Goal: Task Accomplishment & Management: Manage account settings

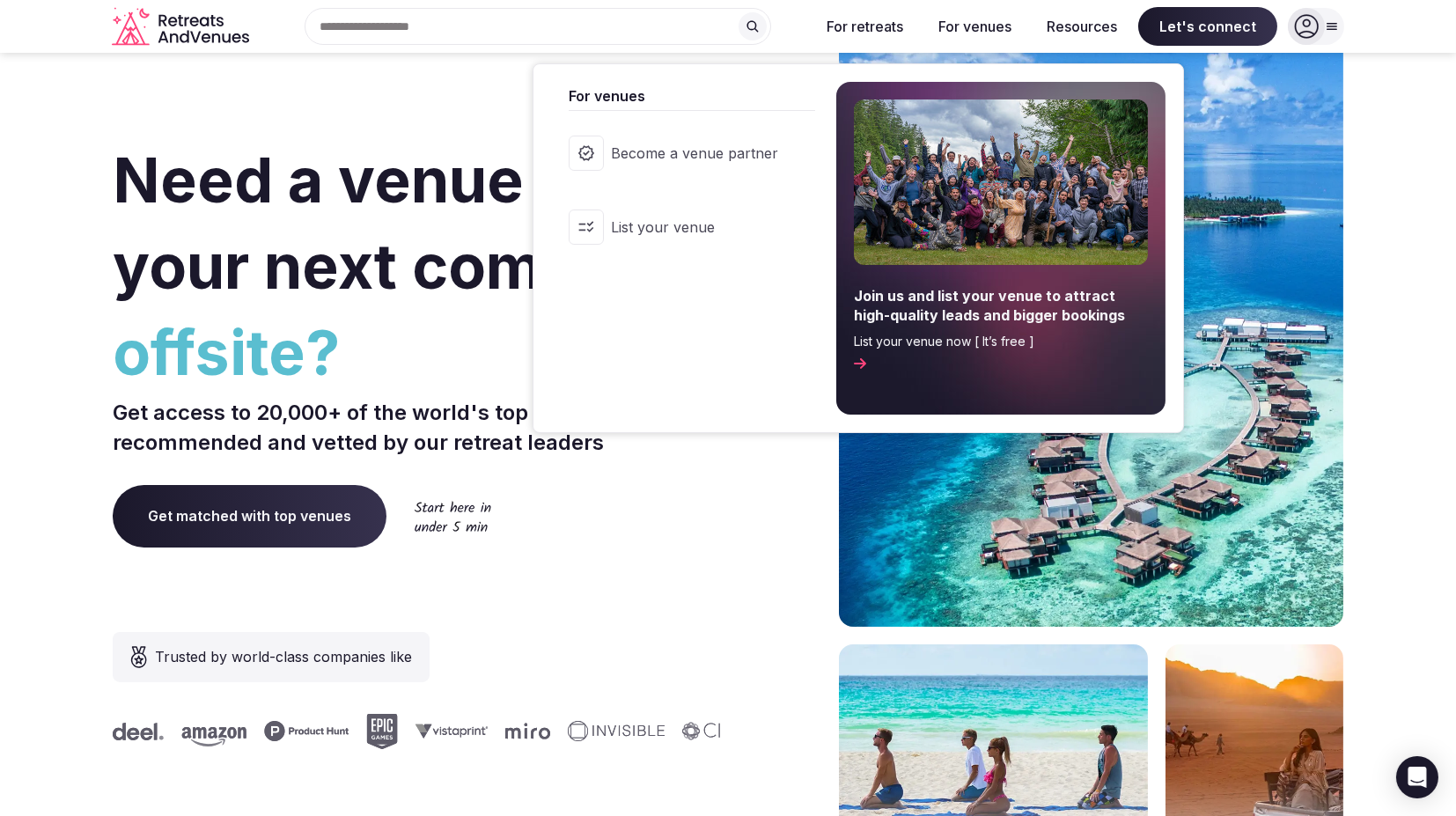
click at [978, 32] on button "For venues" at bounding box center [975, 26] width 101 height 38
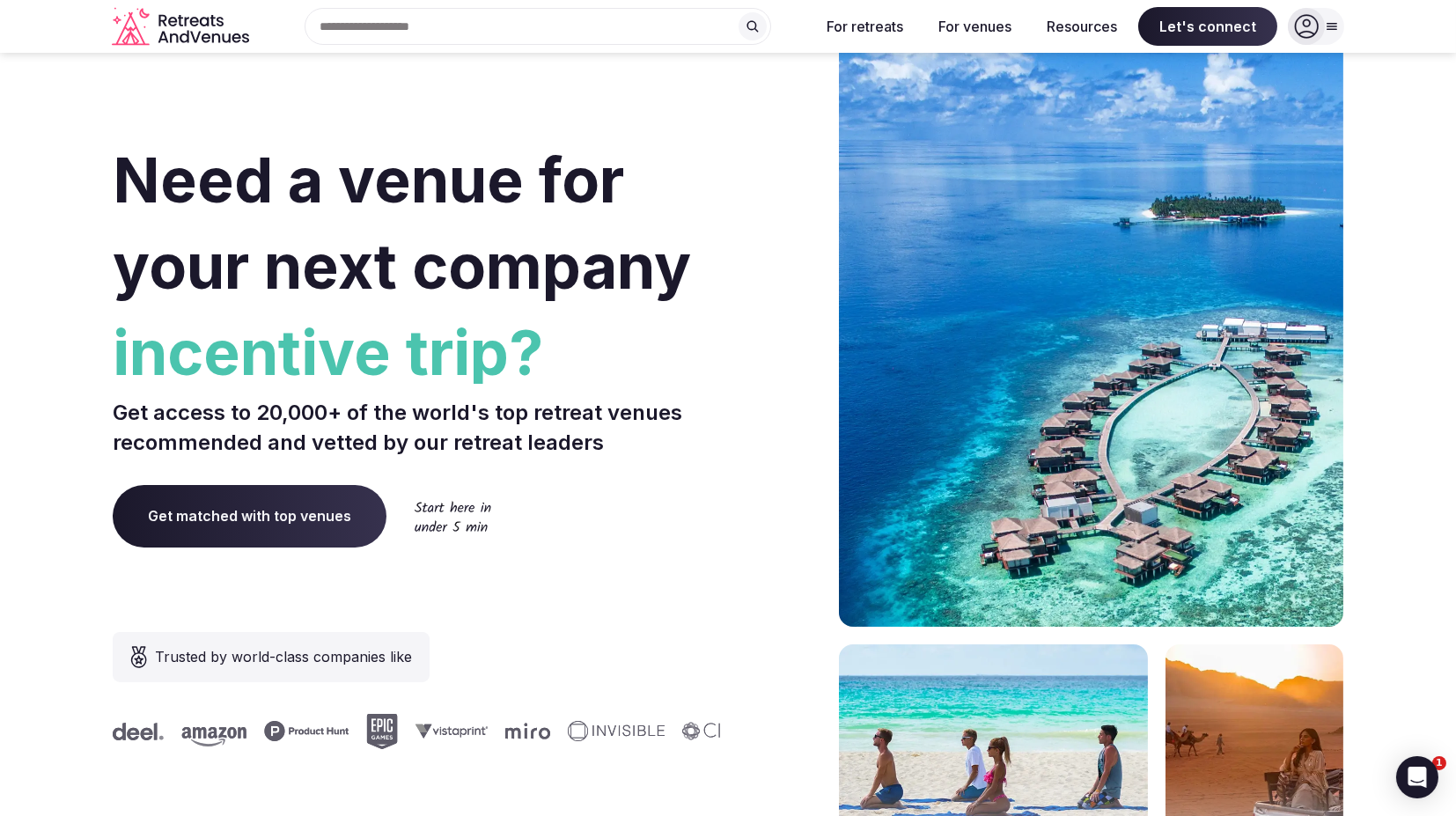
click at [532, 23] on div "Search Popular Destinations [GEOGRAPHIC_DATA], [GEOGRAPHIC_DATA] [GEOGRAPHIC_DA…" at bounding box center [531, 26] width 549 height 37
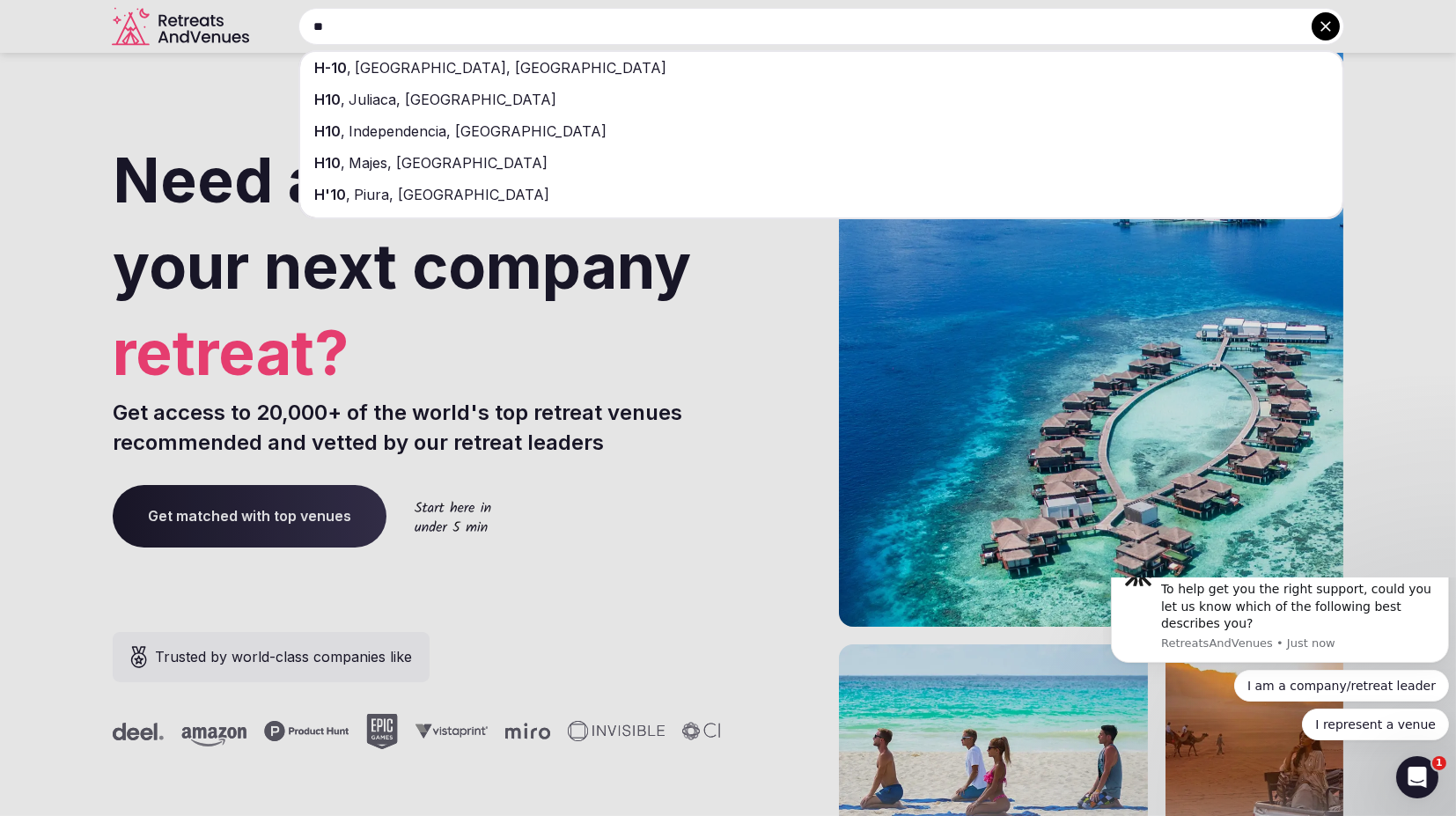
type input "*"
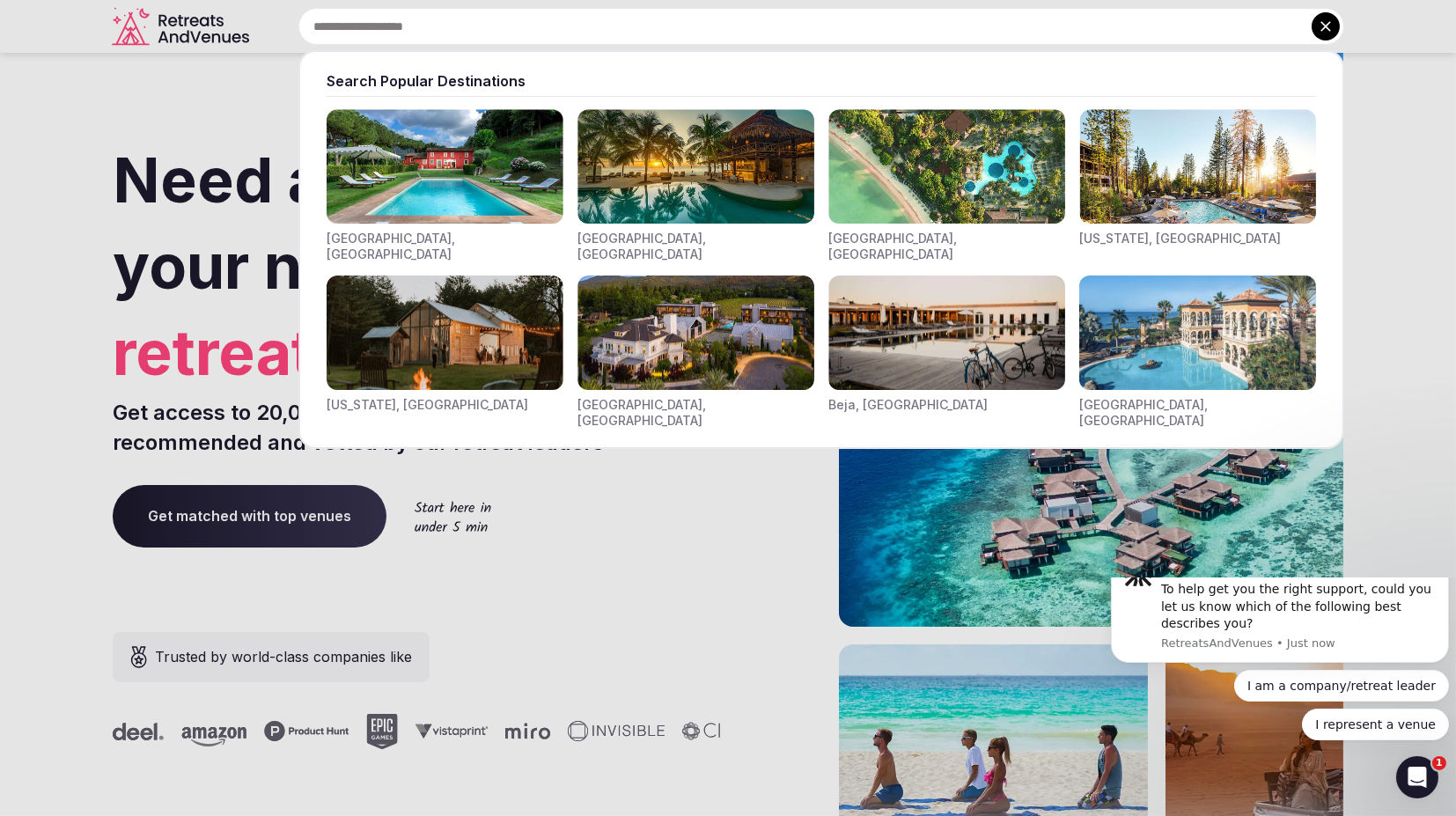
click at [1406, 82] on div at bounding box center [728, 408] width 1456 height 816
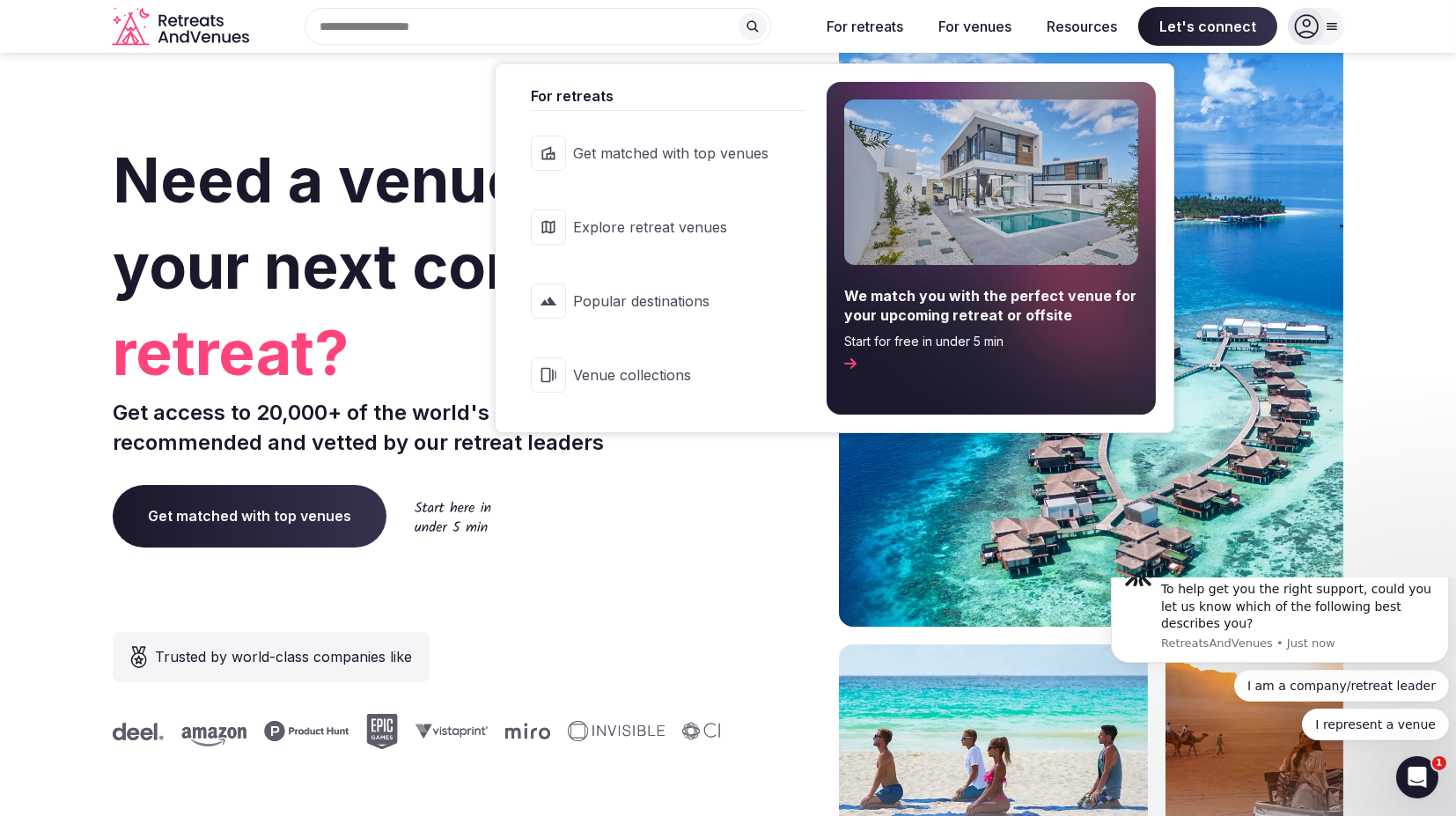
click at [696, 296] on span "Popular destinations" at bounding box center [670, 302] width 195 height 20
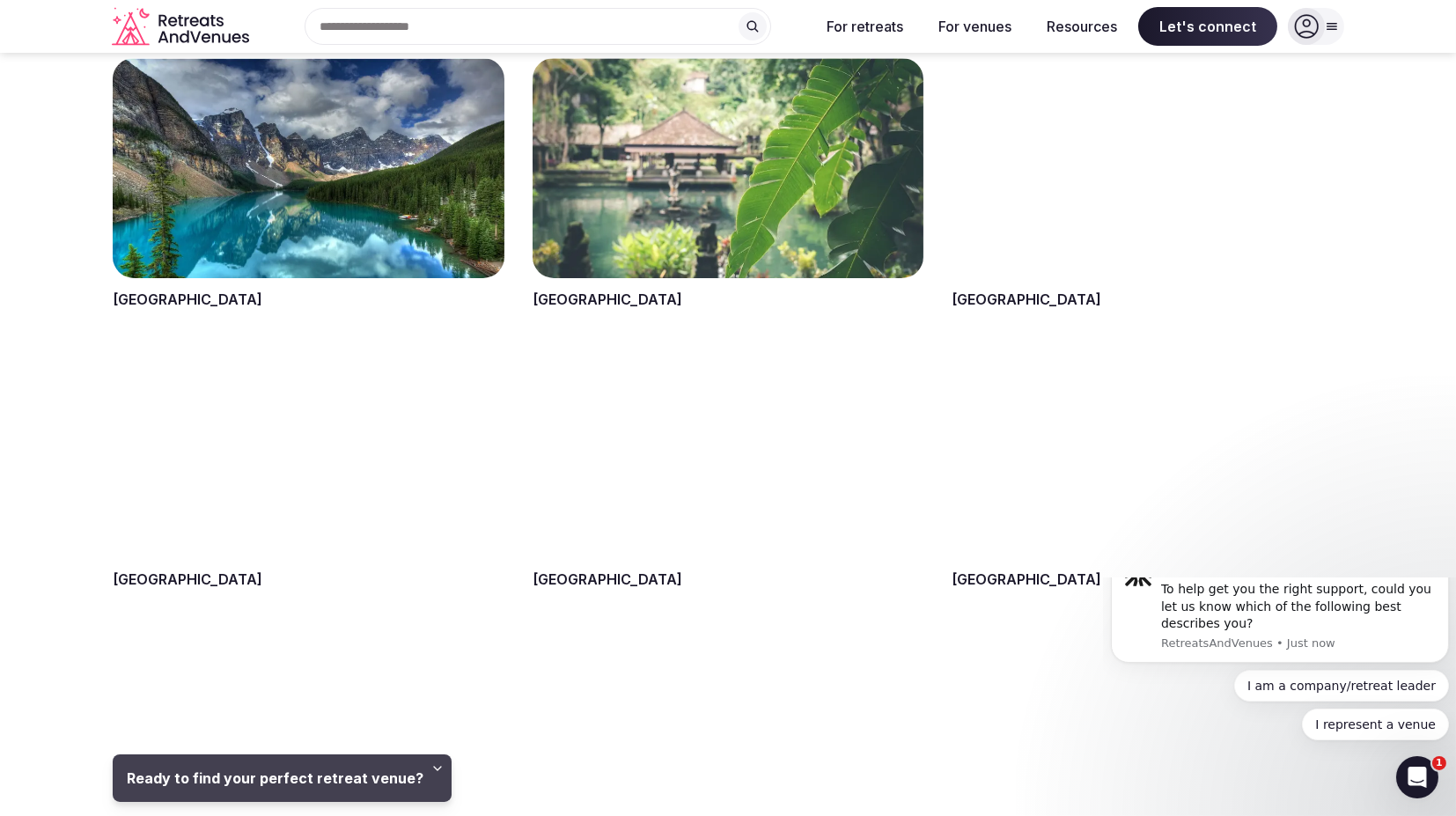
scroll to position [1288, 0]
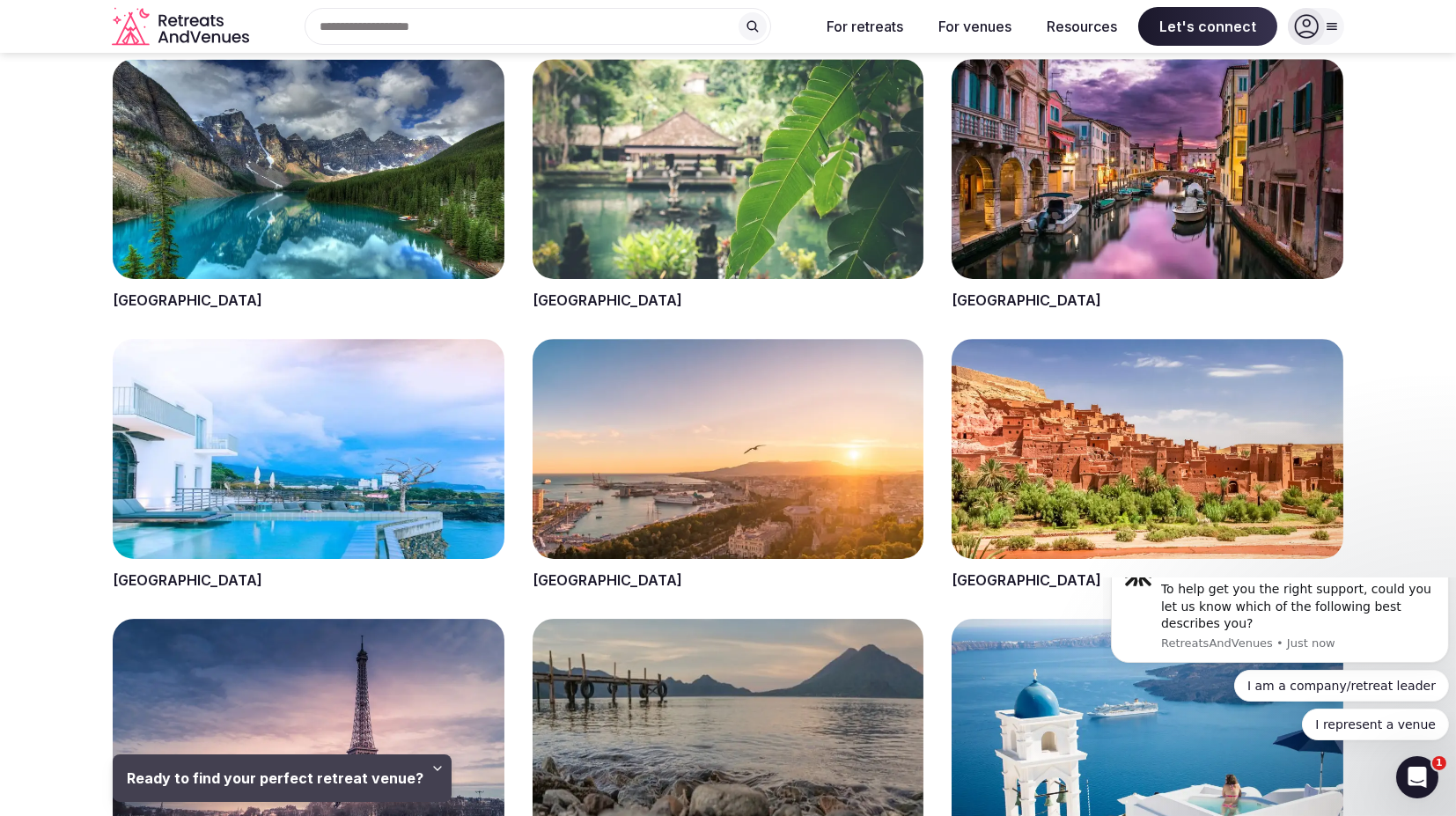
click at [751, 433] on span at bounding box center [728, 464] width 392 height 251
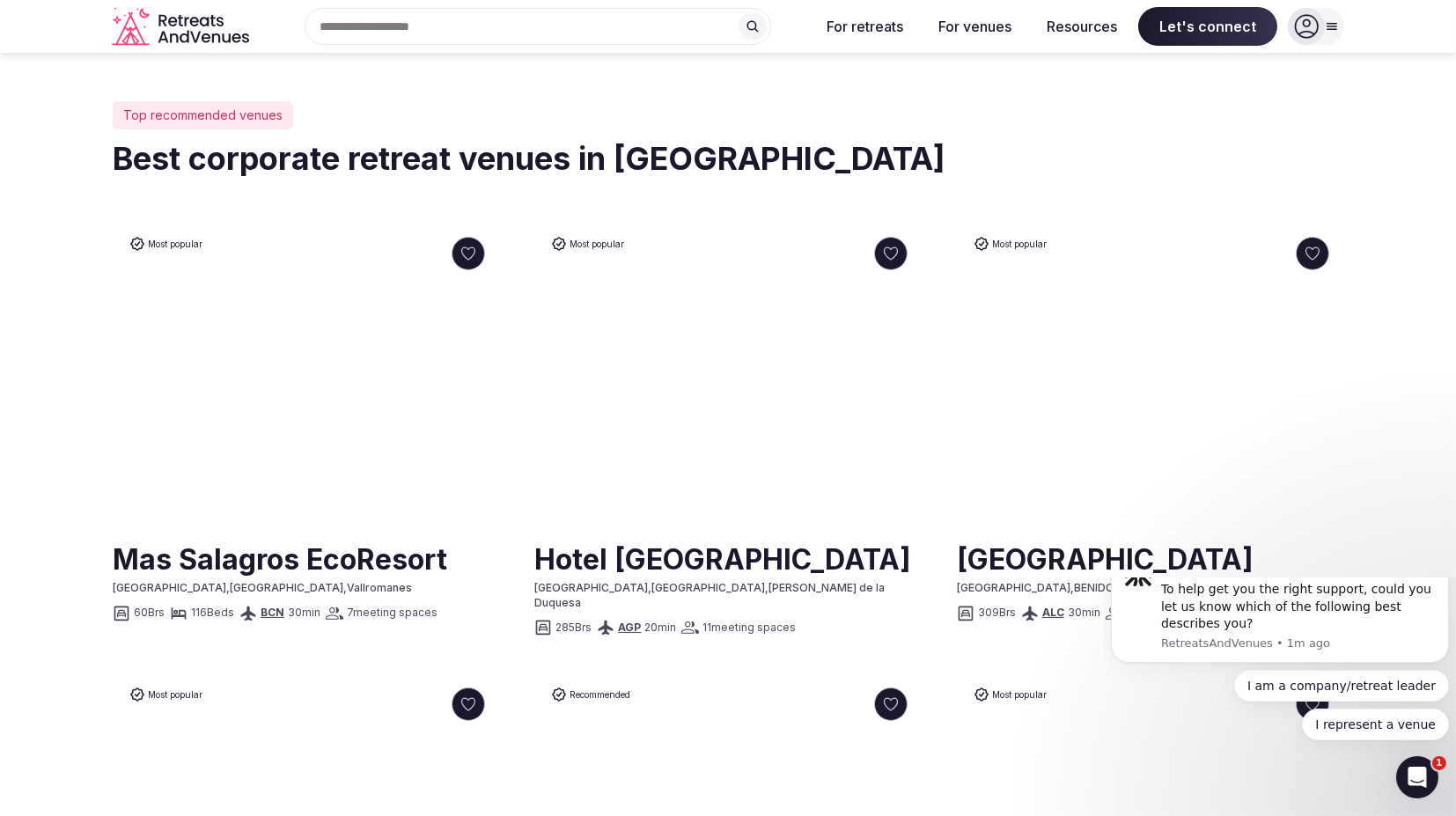
scroll to position [795, 0]
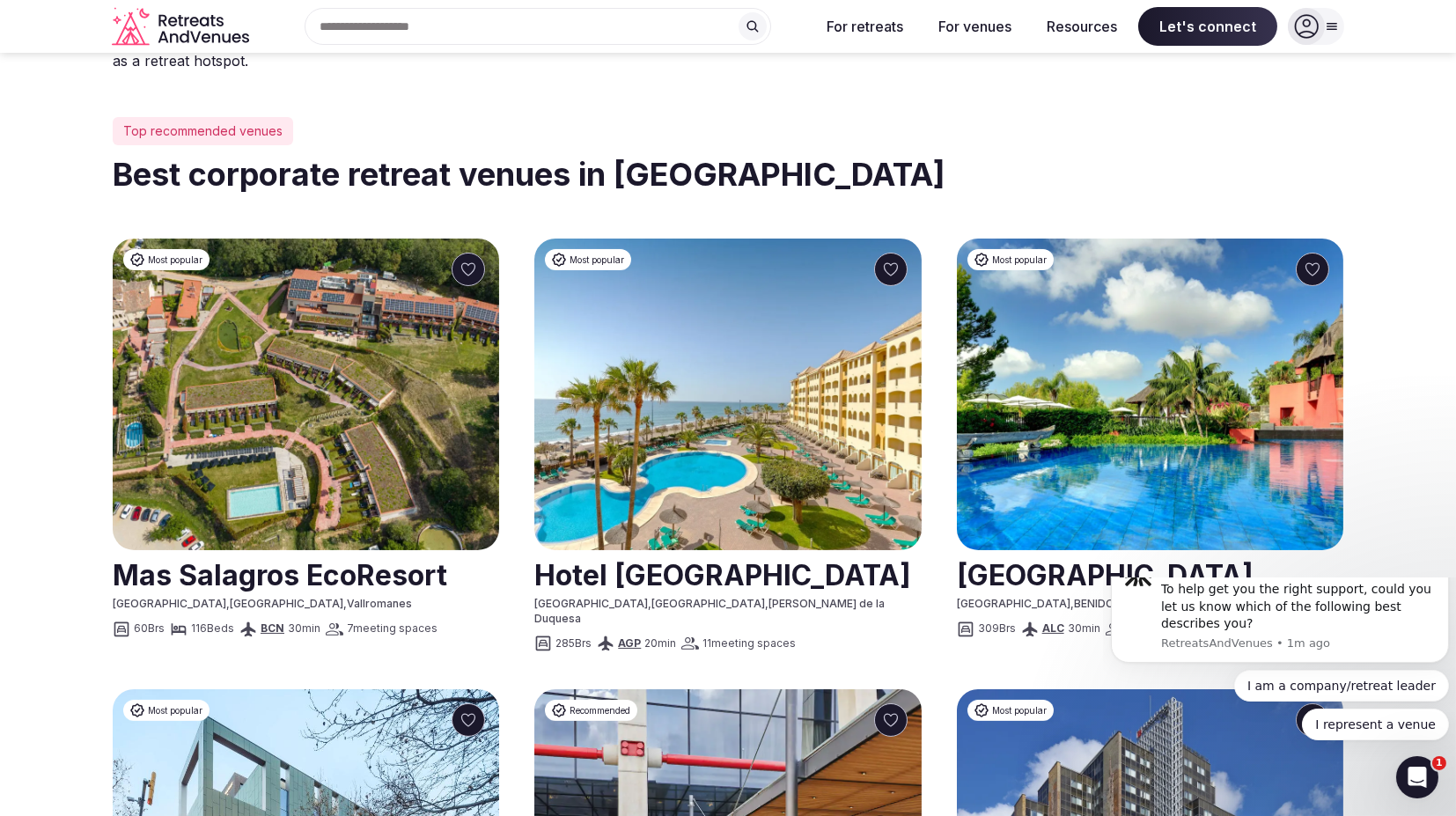
click at [757, 320] on img at bounding box center [728, 395] width 387 height 311
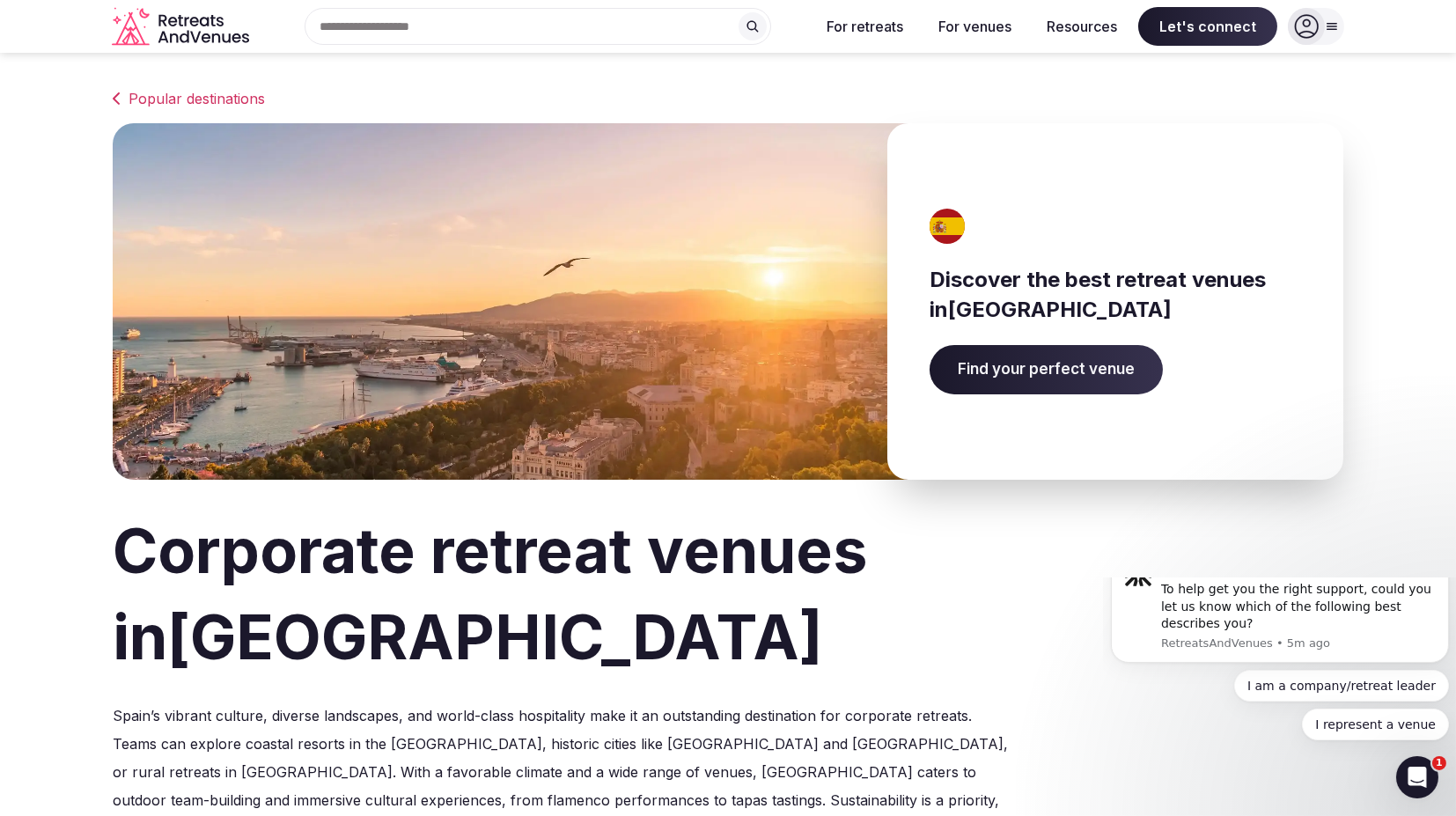
click at [1309, 33] on icon at bounding box center [1307, 27] width 25 height 25
click at [1246, 104] on span "Log in" at bounding box center [1250, 107] width 84 height 20
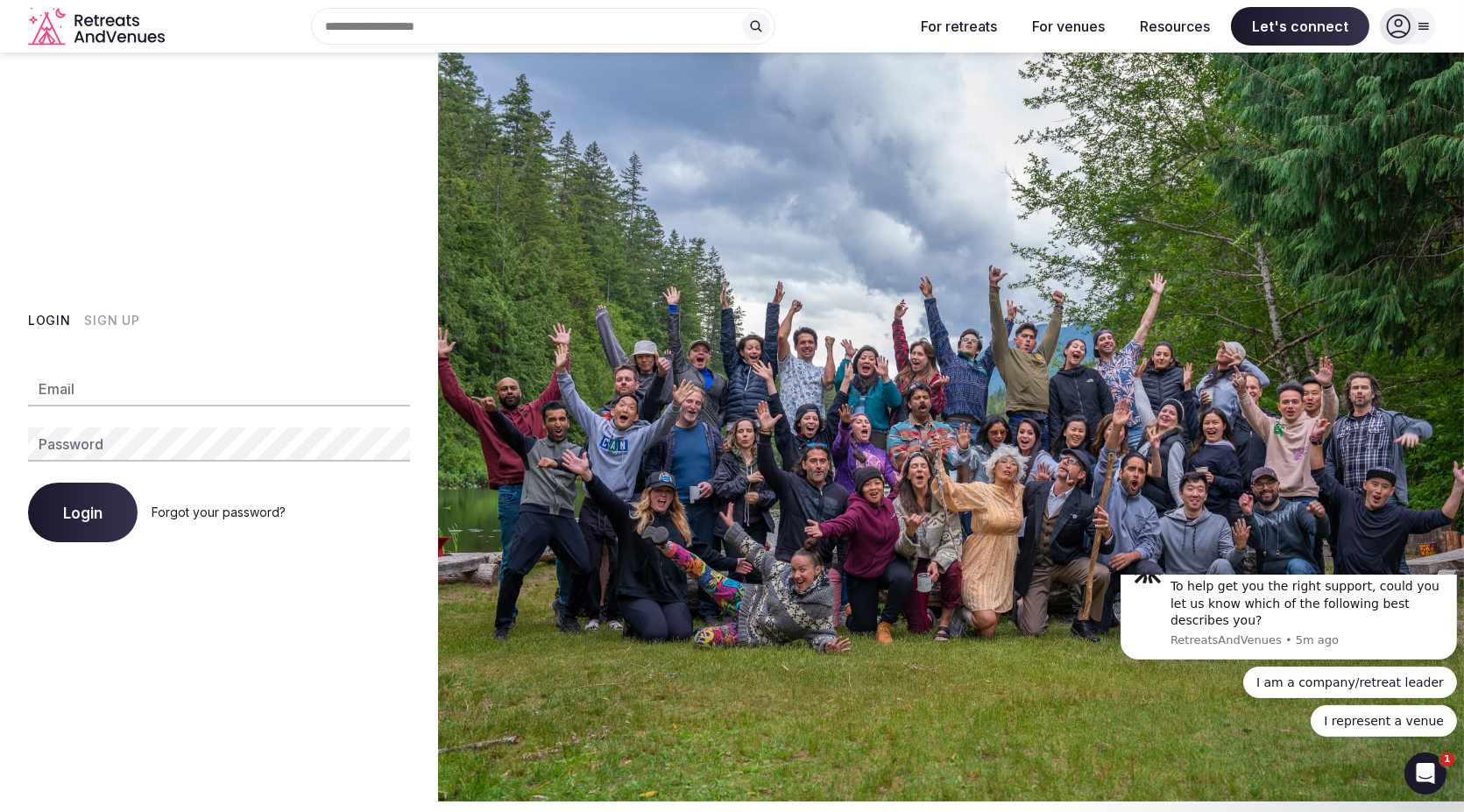
click at [162, 395] on input "Email" at bounding box center [218, 388] width 382 height 35
type input "**********"
click at [102, 516] on span "Login" at bounding box center [83, 513] width 39 height 18
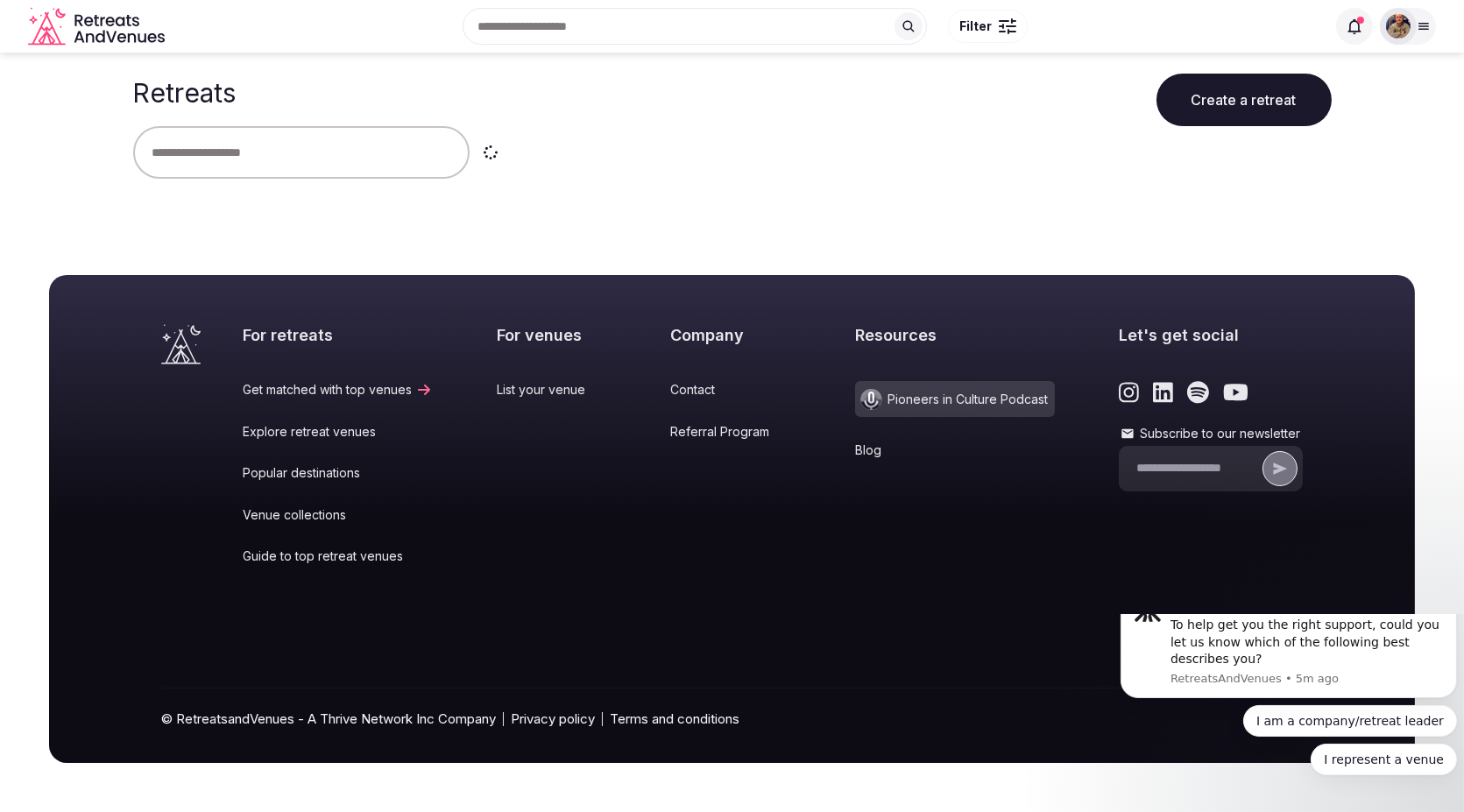
click at [1414, 12] on div at bounding box center [1407, 26] width 56 height 37
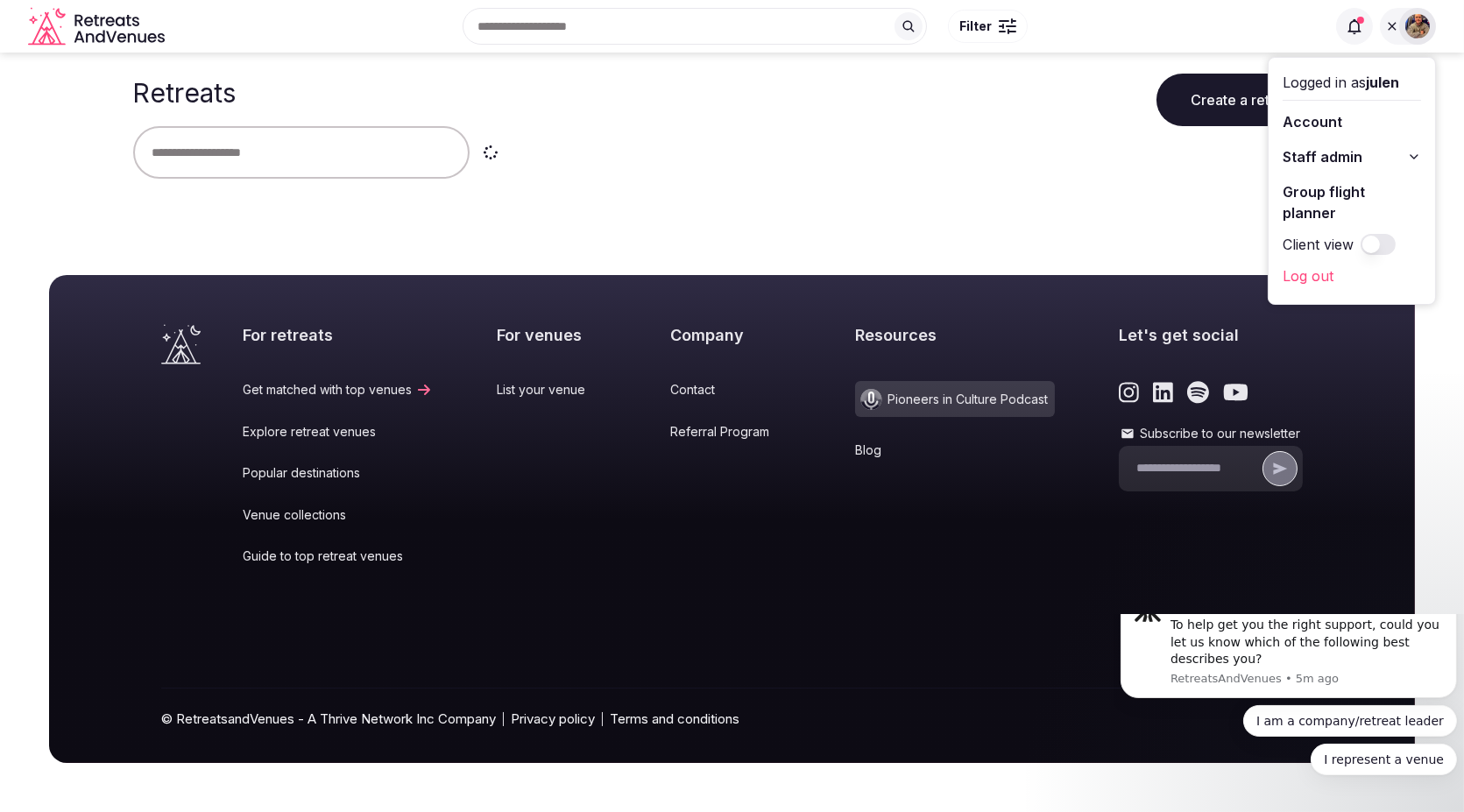
click at [1347, 150] on span "Staff admin" at bounding box center [1322, 157] width 80 height 21
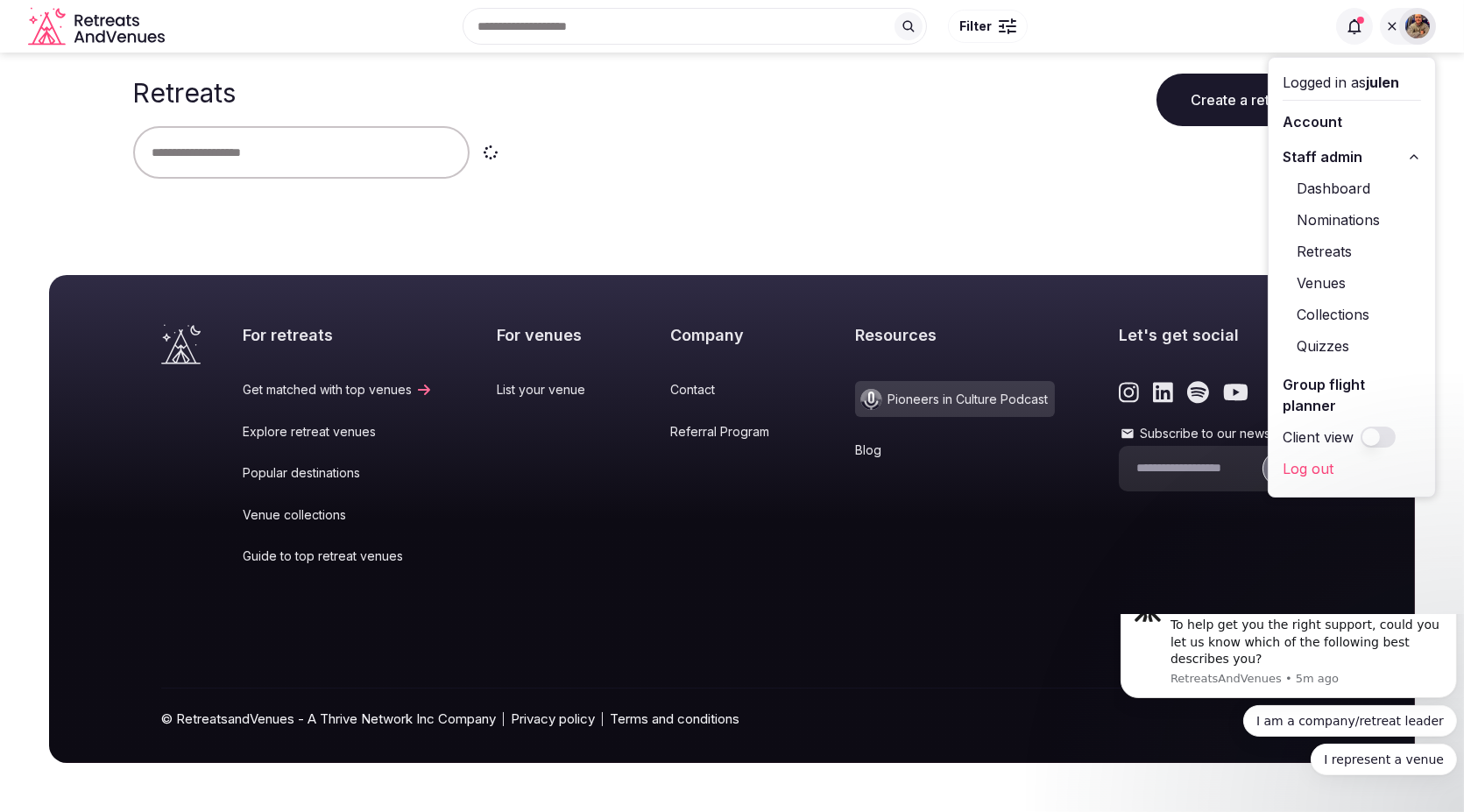
click at [1336, 287] on link "Venues" at bounding box center [1351, 282] width 138 height 28
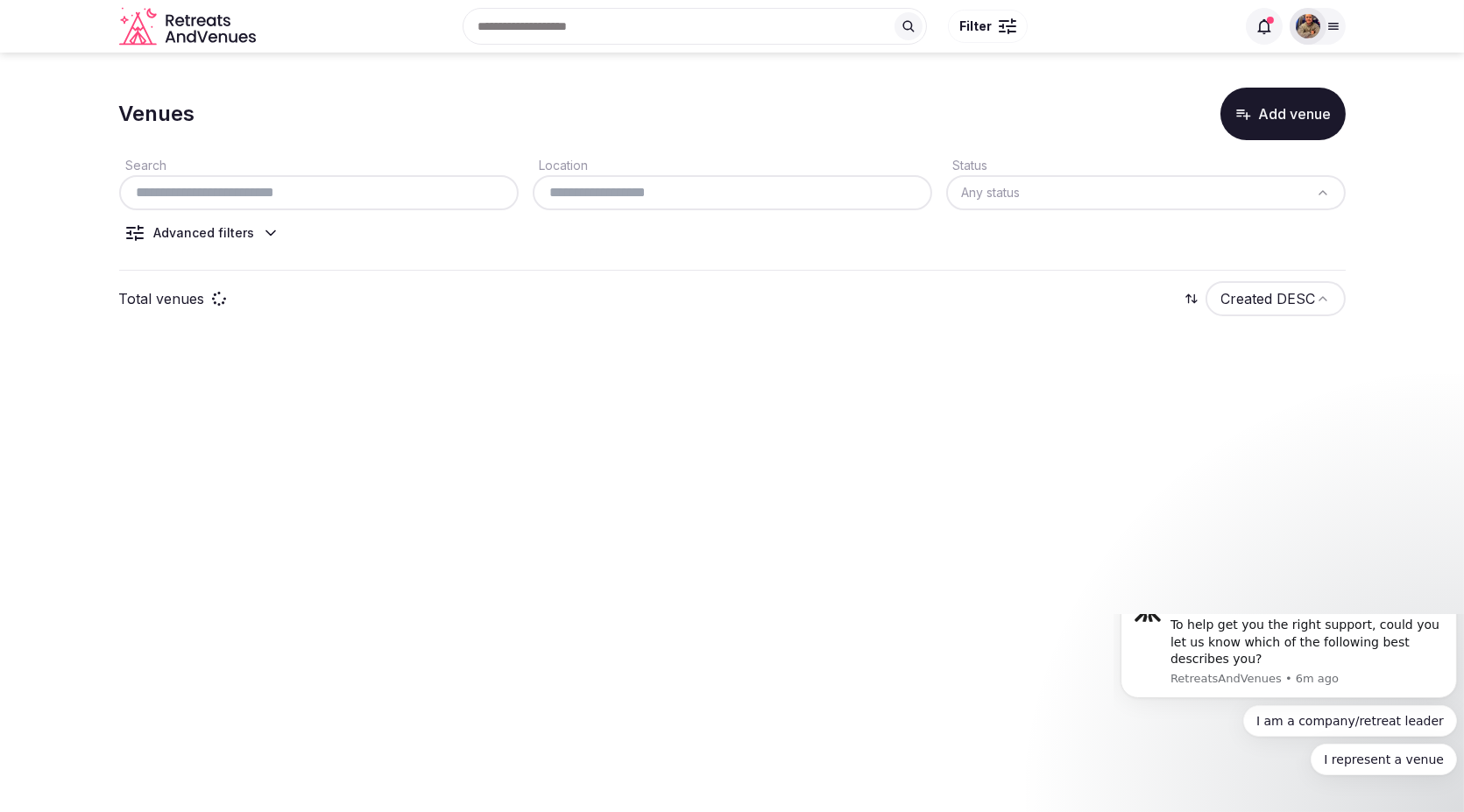
click at [370, 183] on input "text" at bounding box center [319, 193] width 386 height 21
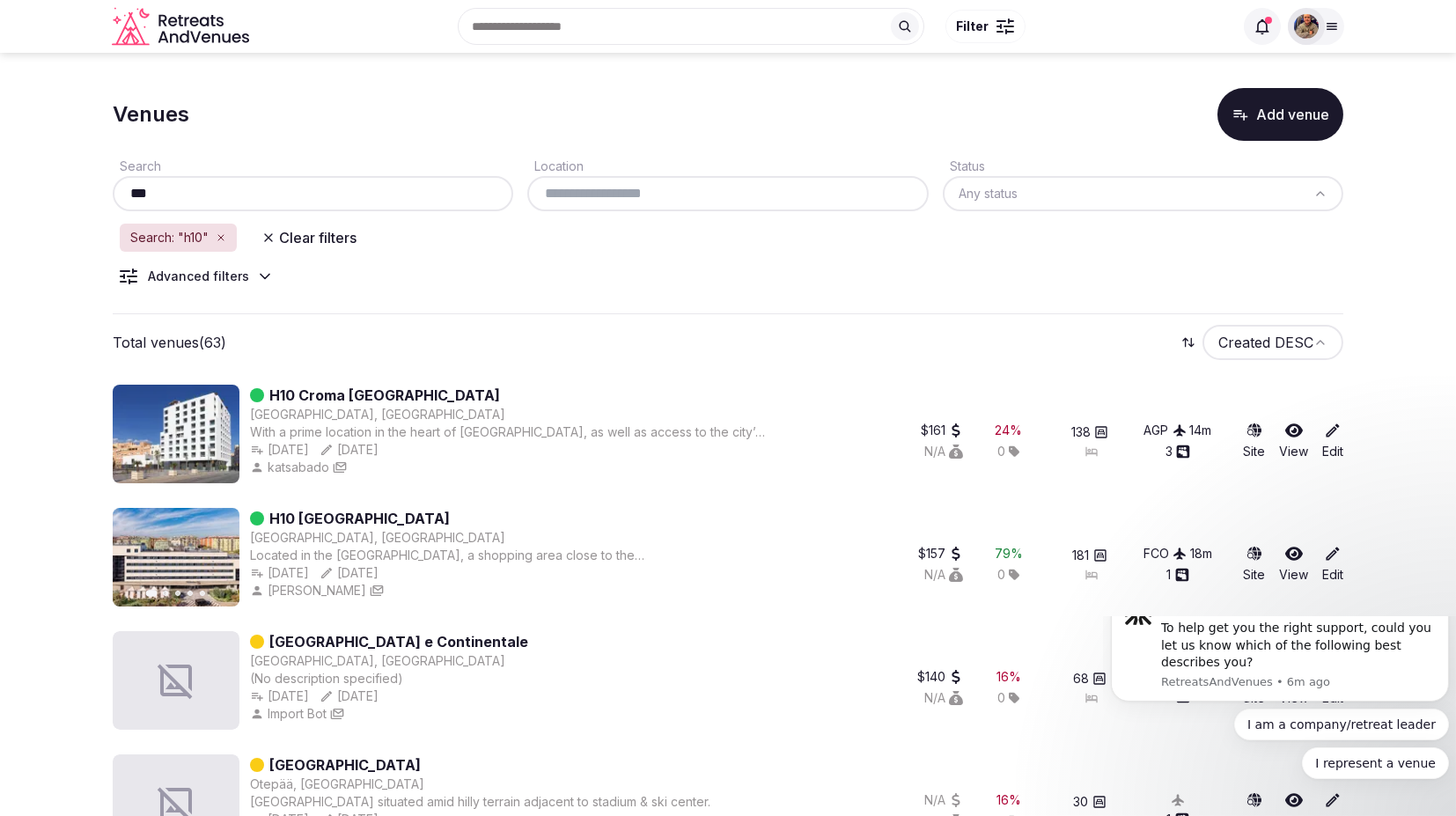
type input "***"
click at [223, 412] on img at bounding box center [176, 434] width 127 height 98
click at [225, 420] on img at bounding box center [176, 434] width 127 height 98
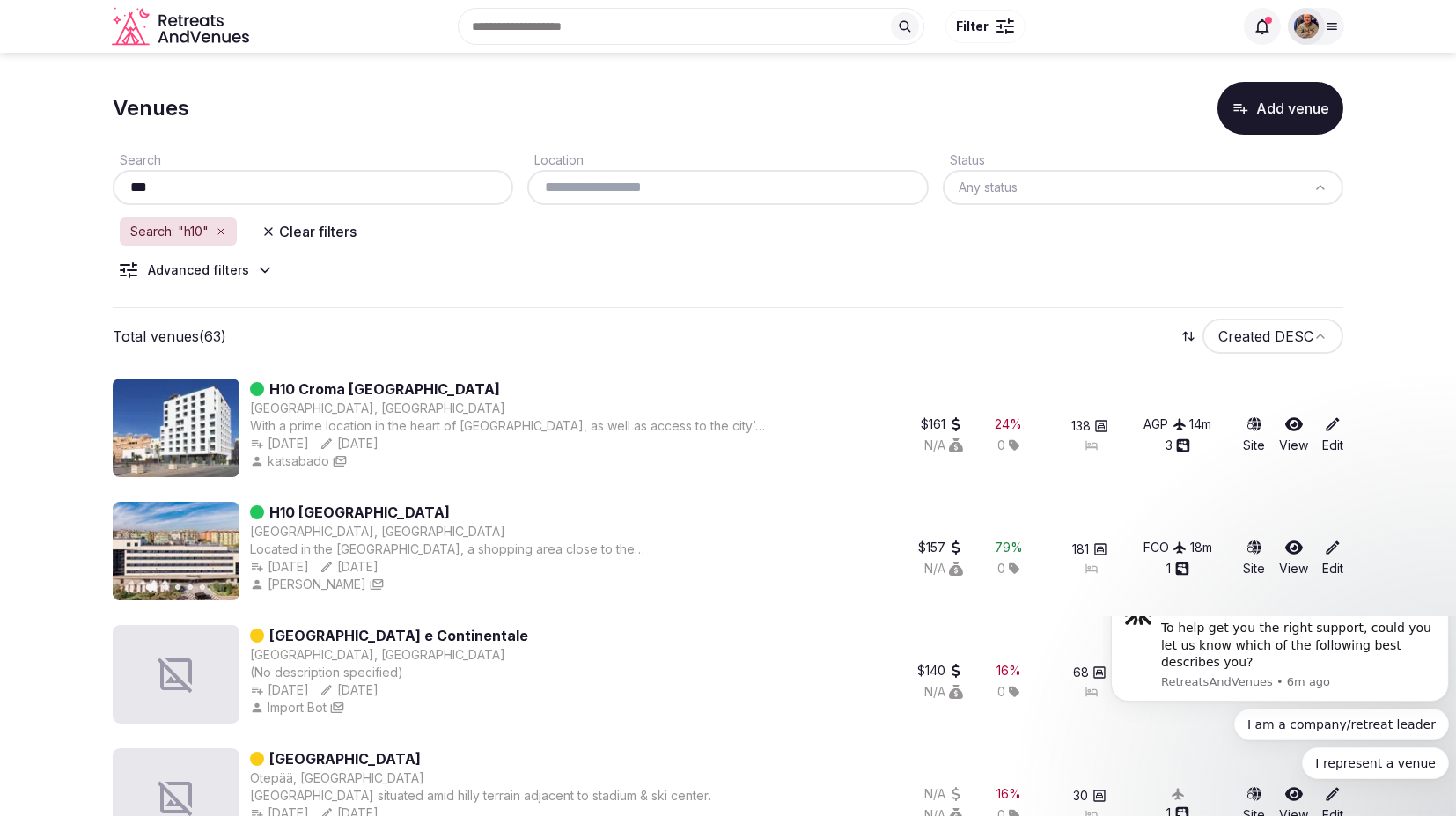
scroll to position [7, 0]
click at [290, 505] on link "H10 [GEOGRAPHIC_DATA]" at bounding box center [360, 512] width 181 height 21
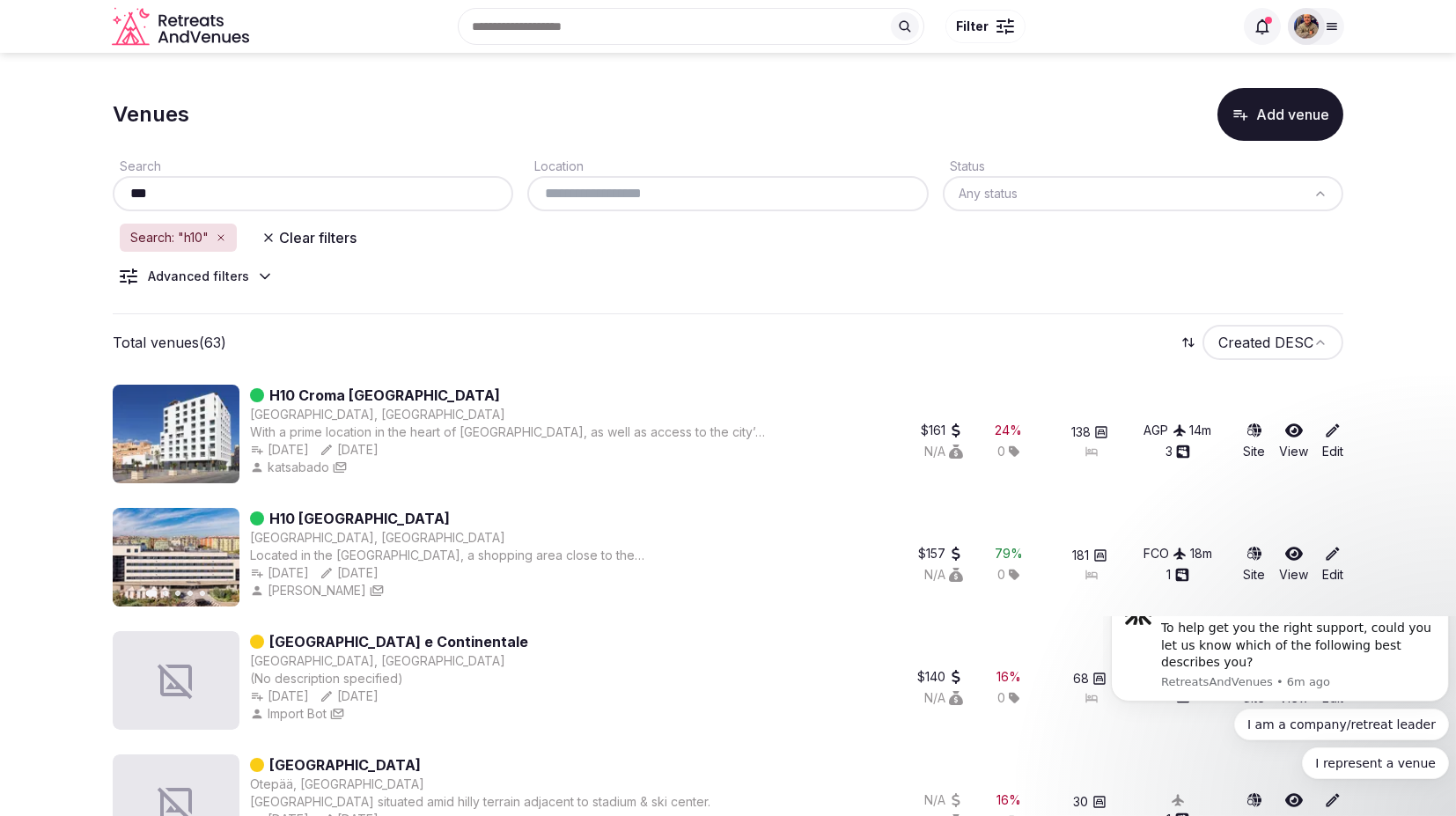
click at [634, 189] on input "text" at bounding box center [728, 194] width 387 height 21
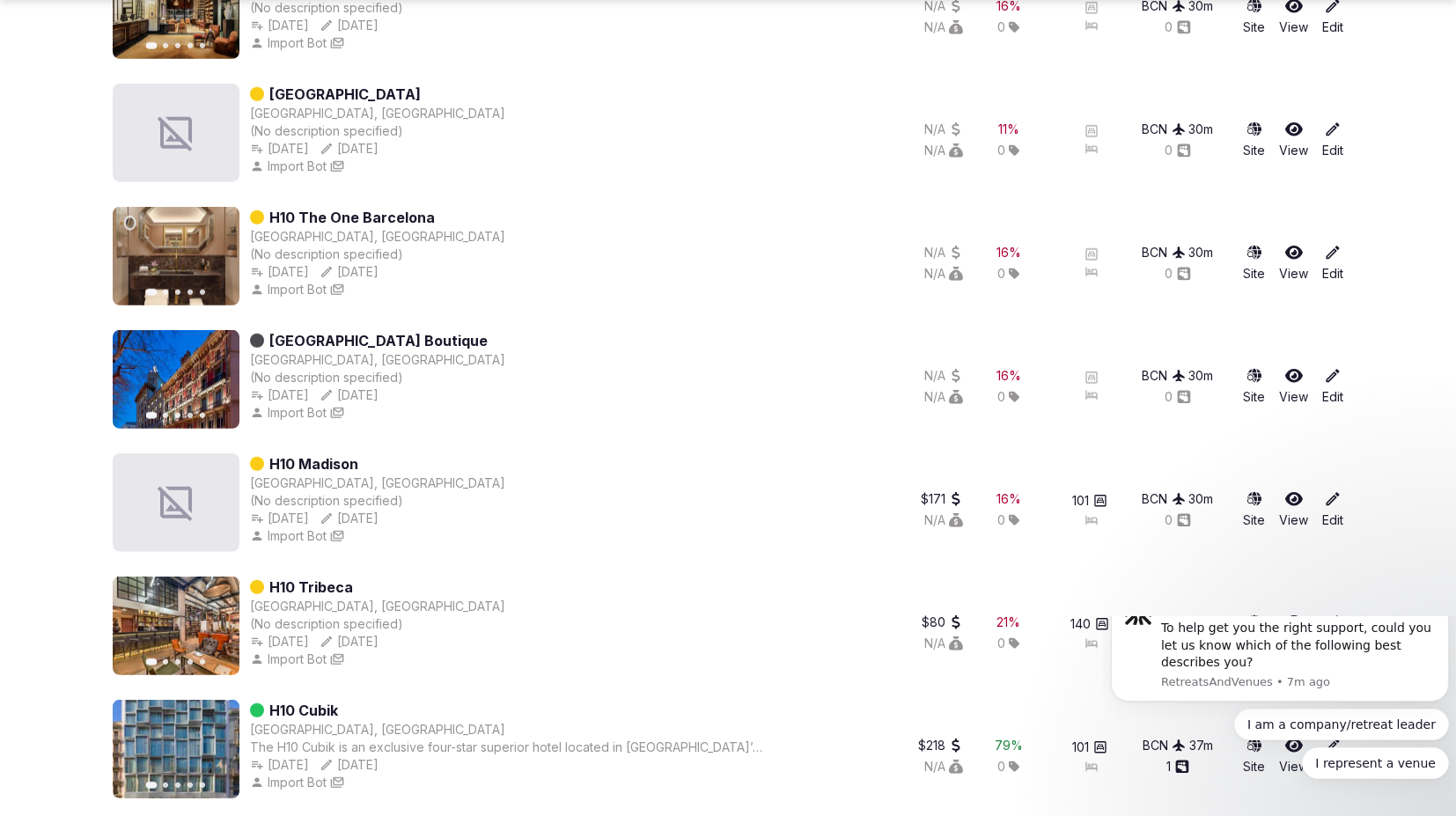
scroll to position [3752, 0]
type input "*****"
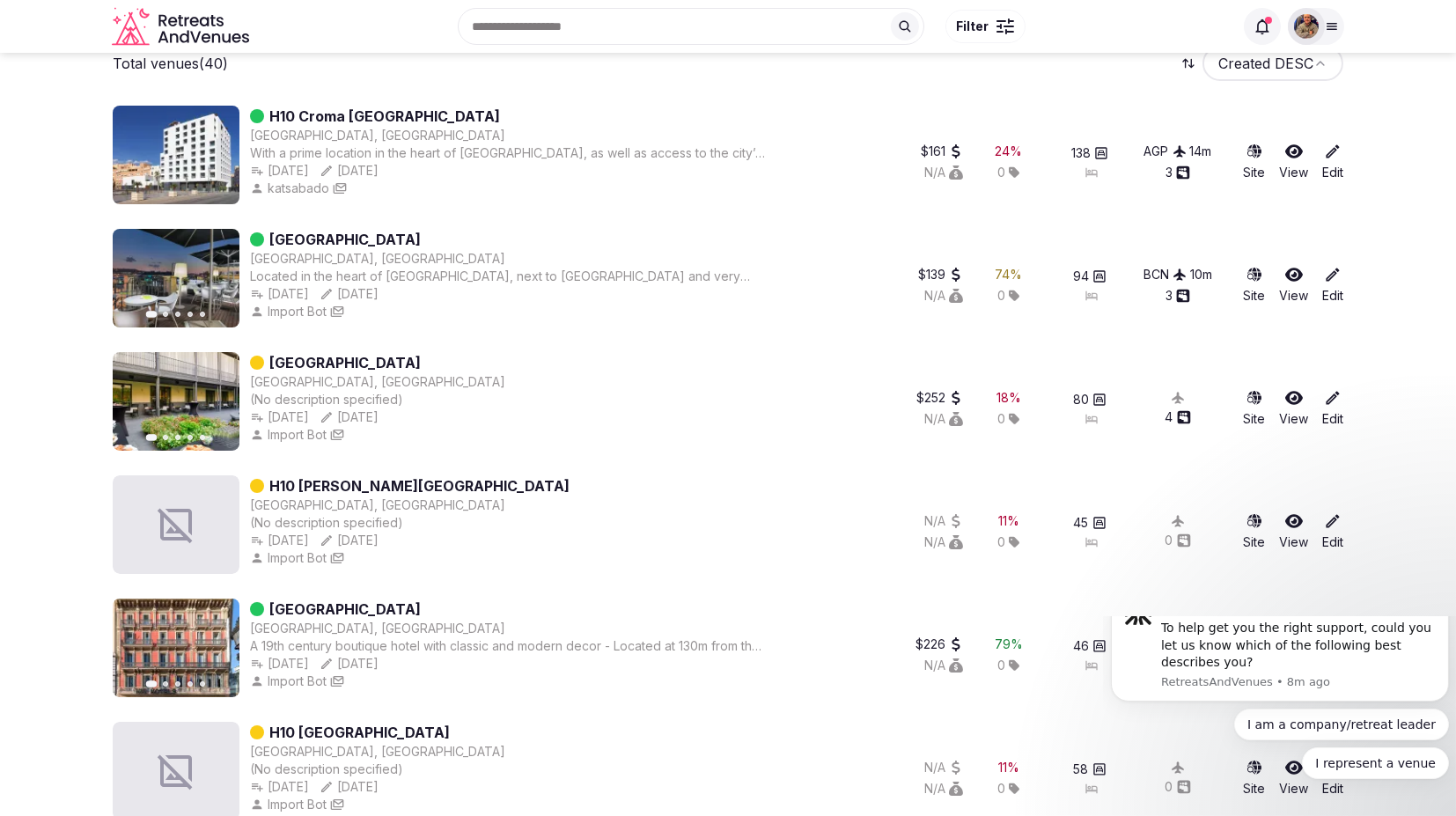
scroll to position [0, 0]
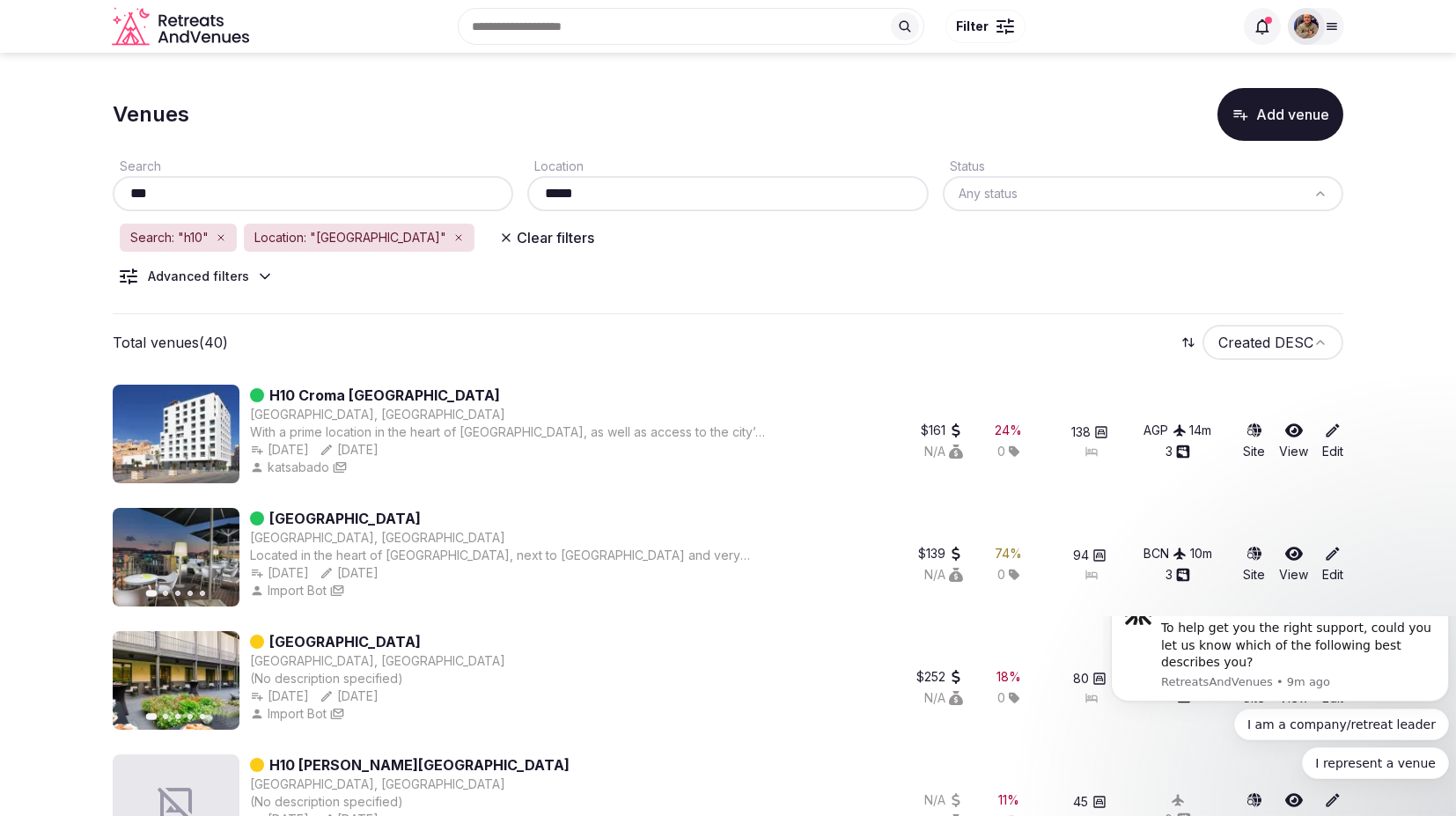
click at [1335, 30] on icon at bounding box center [1332, 27] width 14 height 14
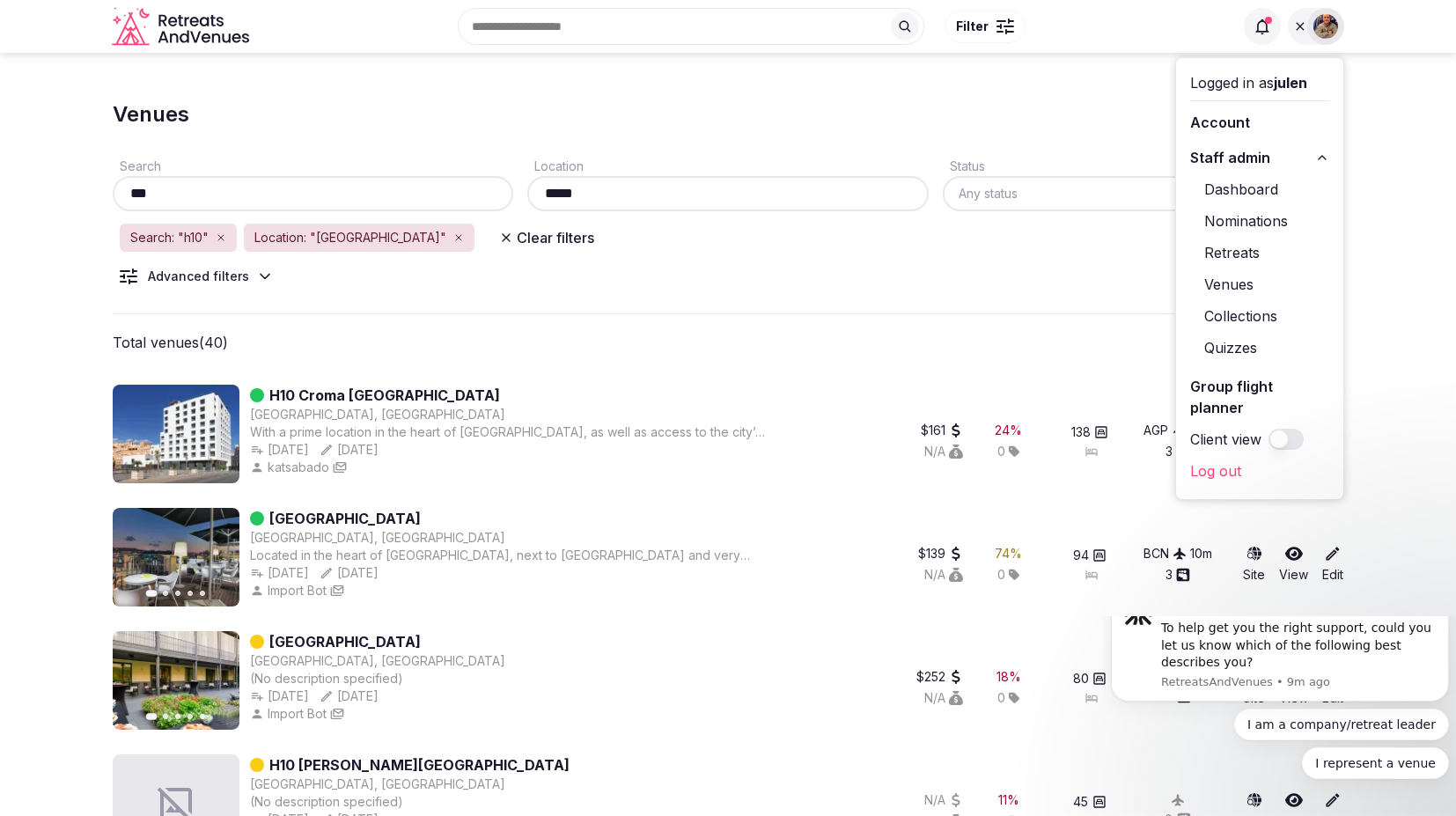
click at [1210, 457] on link "Log out" at bounding box center [1259, 471] width 139 height 28
